Goal: Find specific page/section: Find specific page/section

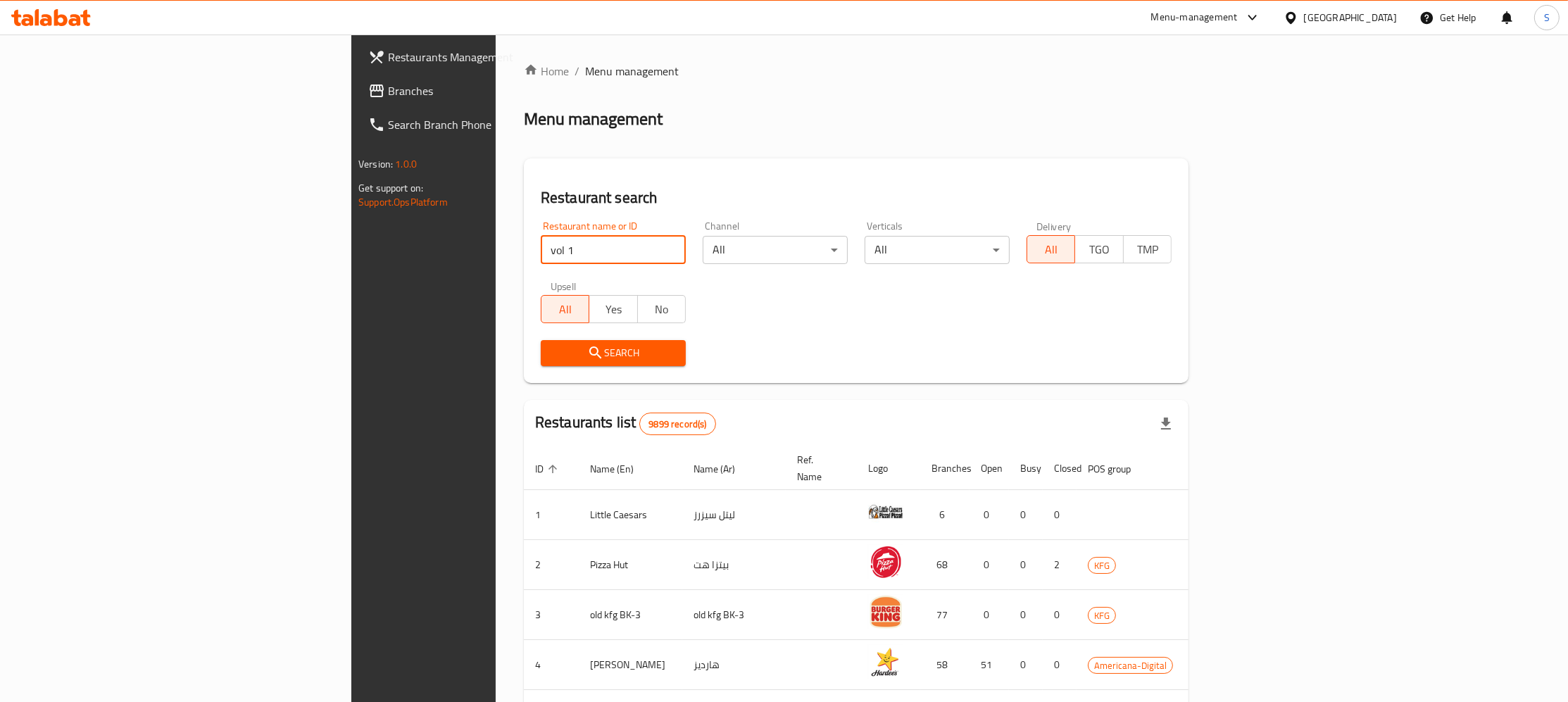
click button "Search" at bounding box center [613, 353] width 145 height 26
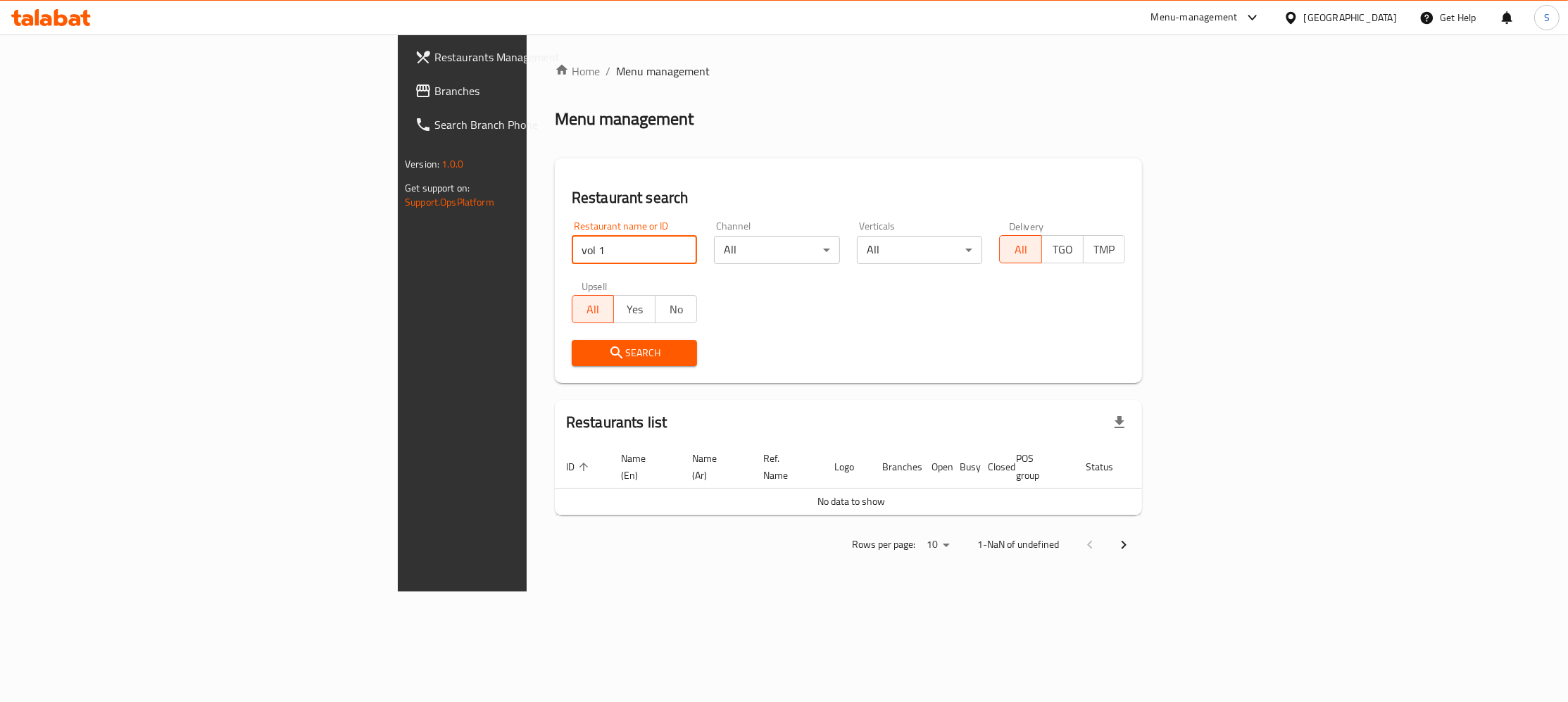
click at [572, 248] on input "vol 1" at bounding box center [635, 250] width 126 height 28
click button "Search" at bounding box center [635, 353] width 126 height 26
drag, startPoint x: 394, startPoint y: 262, endPoint x: 232, endPoint y: 262, distance: 162.0
click at [572, 262] on input "vol 1" at bounding box center [635, 250] width 126 height 28
type input "Vol 1"
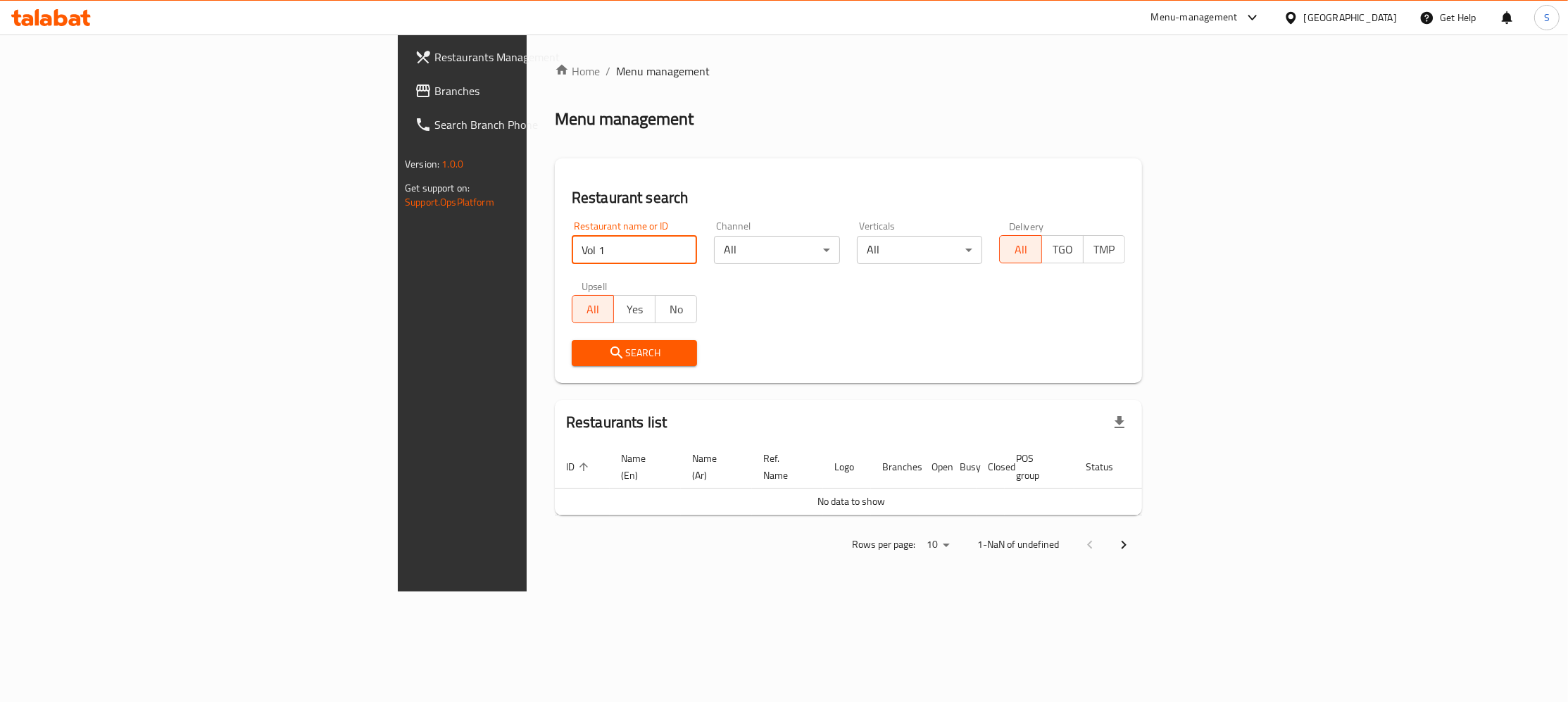
click button "Search" at bounding box center [635, 353] width 126 height 26
click at [572, 250] on input "Vol 1" at bounding box center [635, 250] width 126 height 28
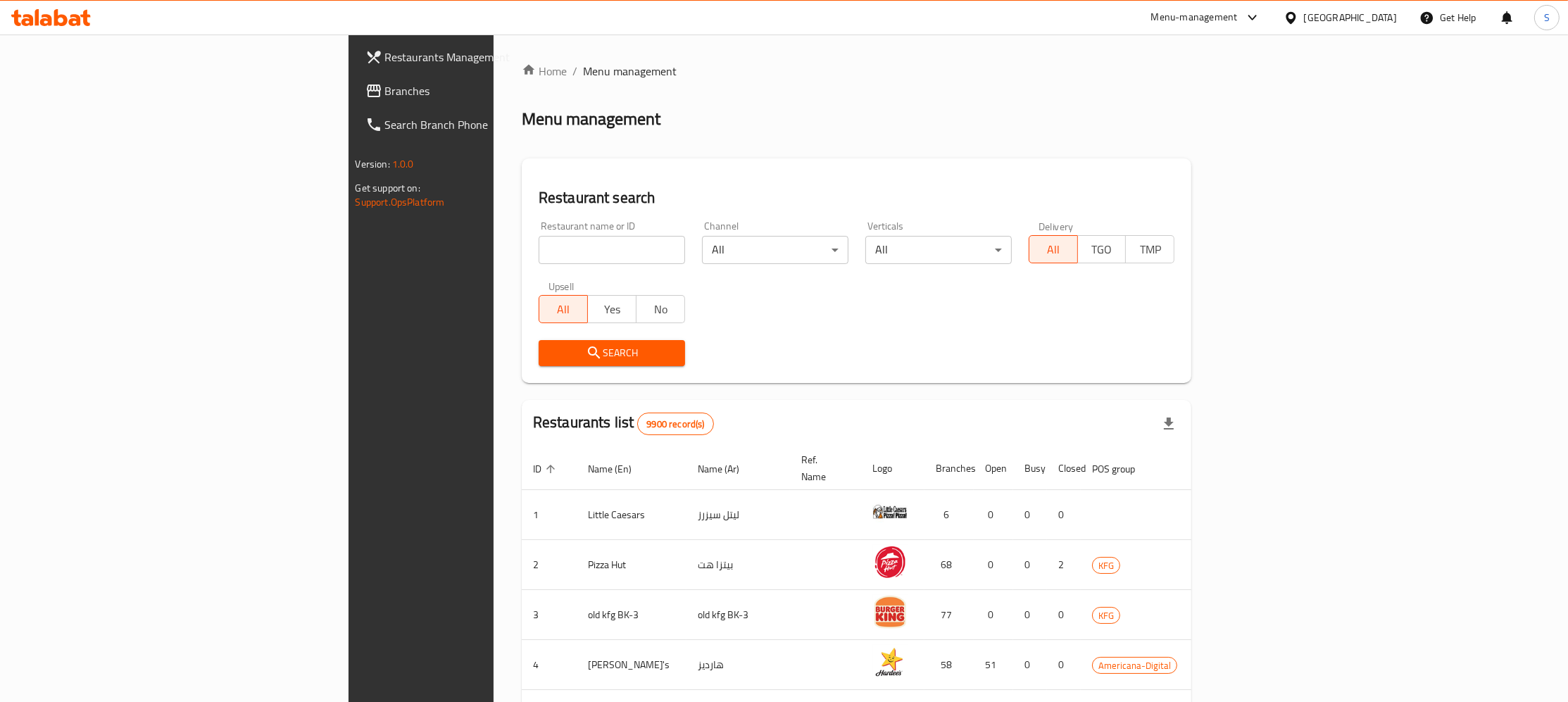
click at [539, 229] on div "Restaurant name or ID Restaurant name or ID" at bounding box center [612, 242] width 146 height 43
click at [539, 250] on input "search" at bounding box center [612, 250] width 146 height 28
click button "Search" at bounding box center [612, 353] width 146 height 26
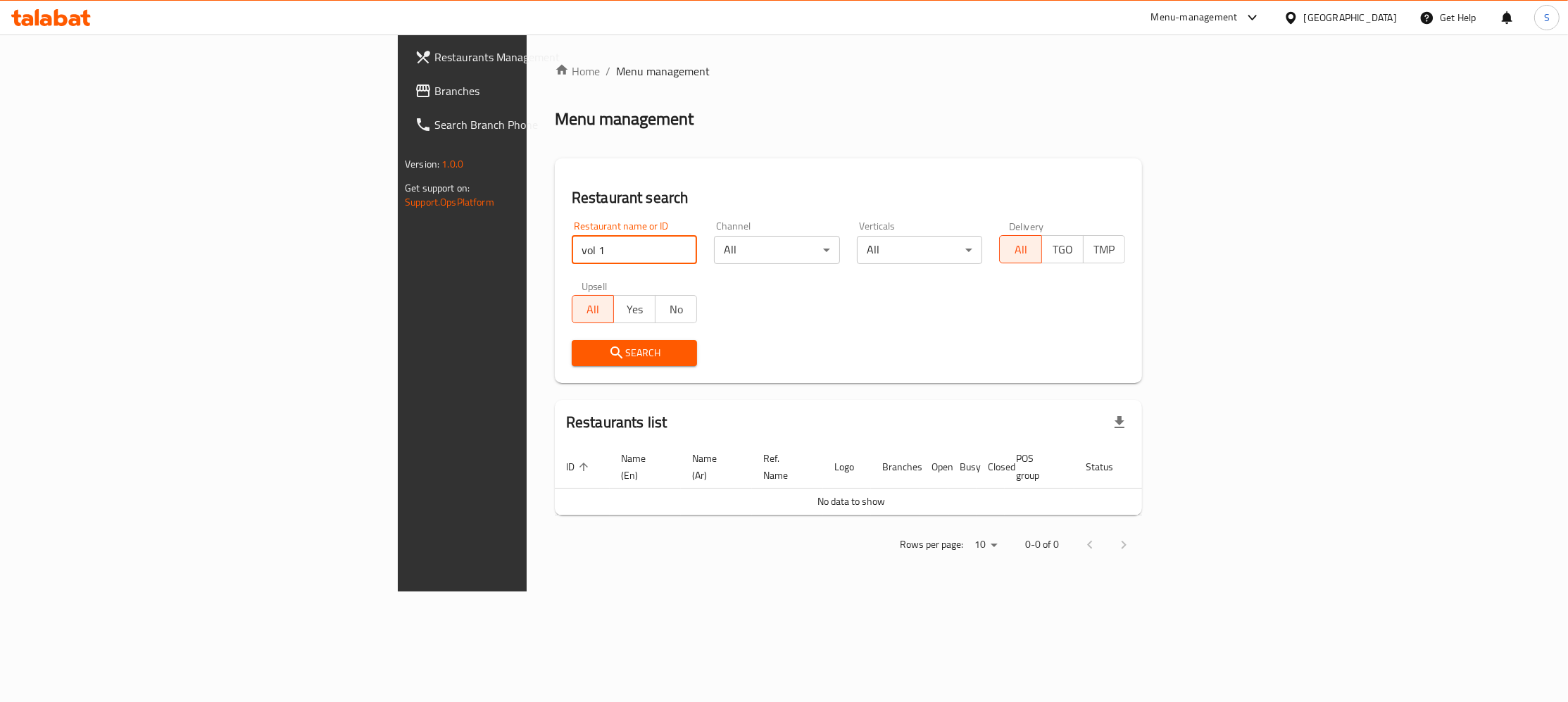
drag, startPoint x: 371, startPoint y: 244, endPoint x: 11, endPoint y: 263, distance: 360.5
click at [572, 263] on input "vol 1" at bounding box center [635, 250] width 126 height 28
click button "Search" at bounding box center [635, 353] width 126 height 26
drag, startPoint x: 405, startPoint y: 256, endPoint x: -54, endPoint y: 316, distance: 462.9
click at [572, 264] on input "Vol 1" at bounding box center [635, 250] width 126 height 28
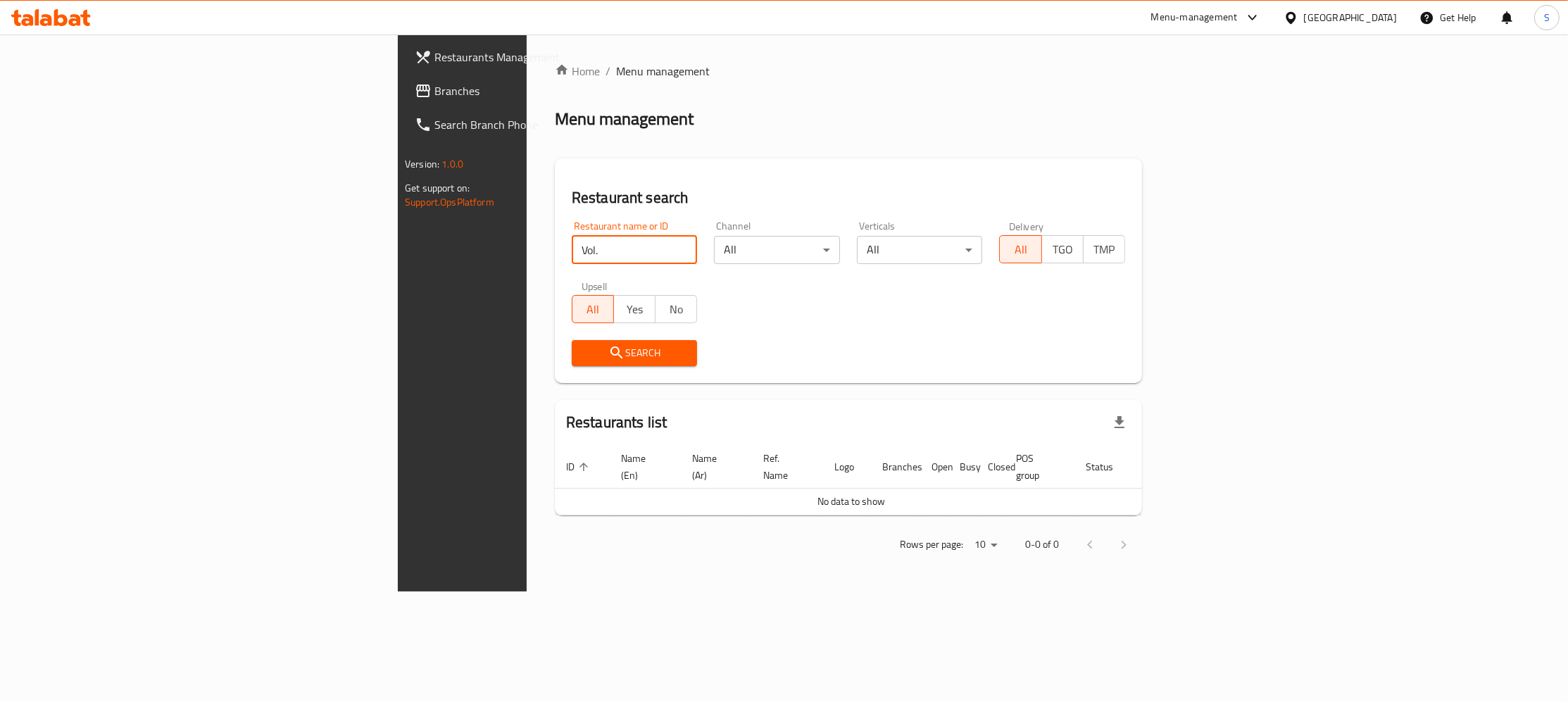
type input "Vol."
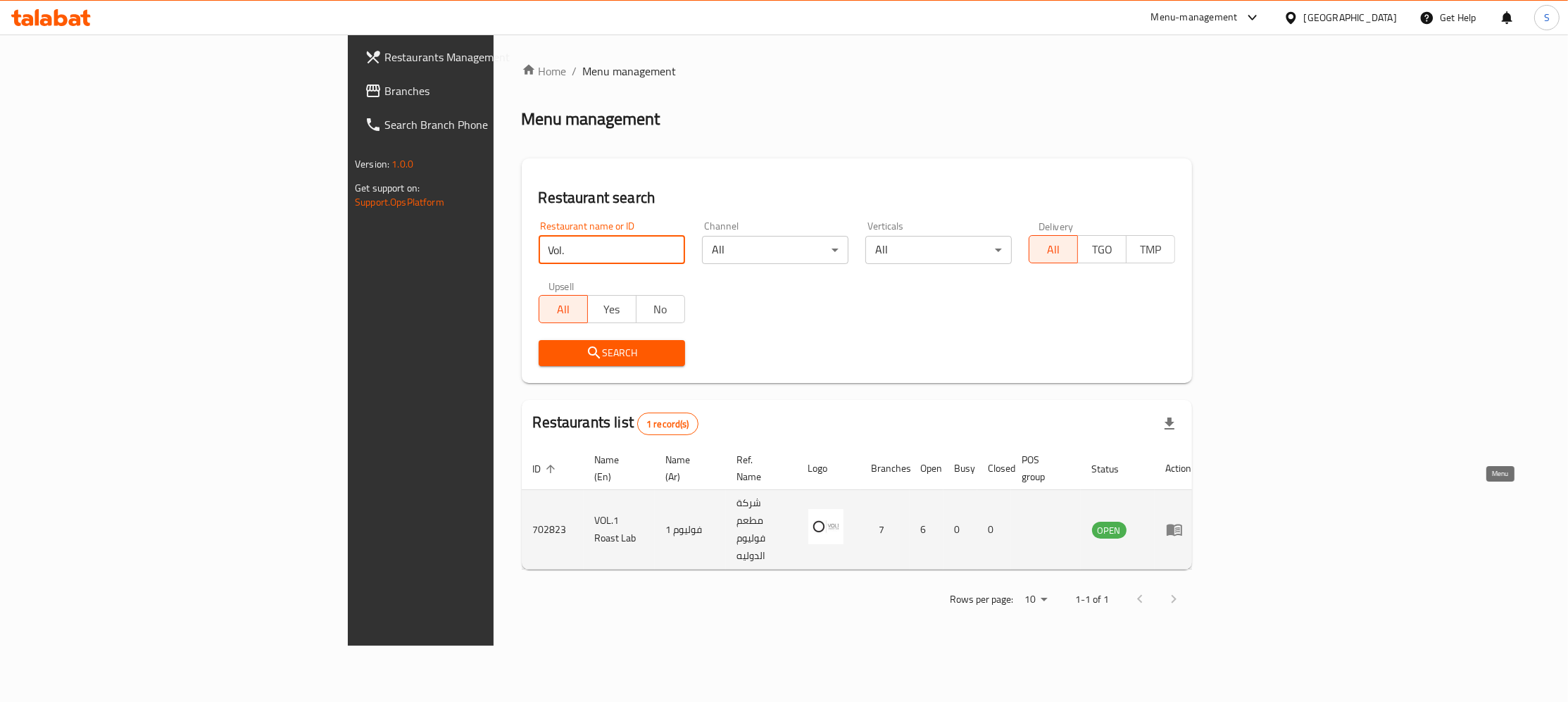
click at [1182, 525] on icon "enhanced table" at bounding box center [1174, 530] width 16 height 12
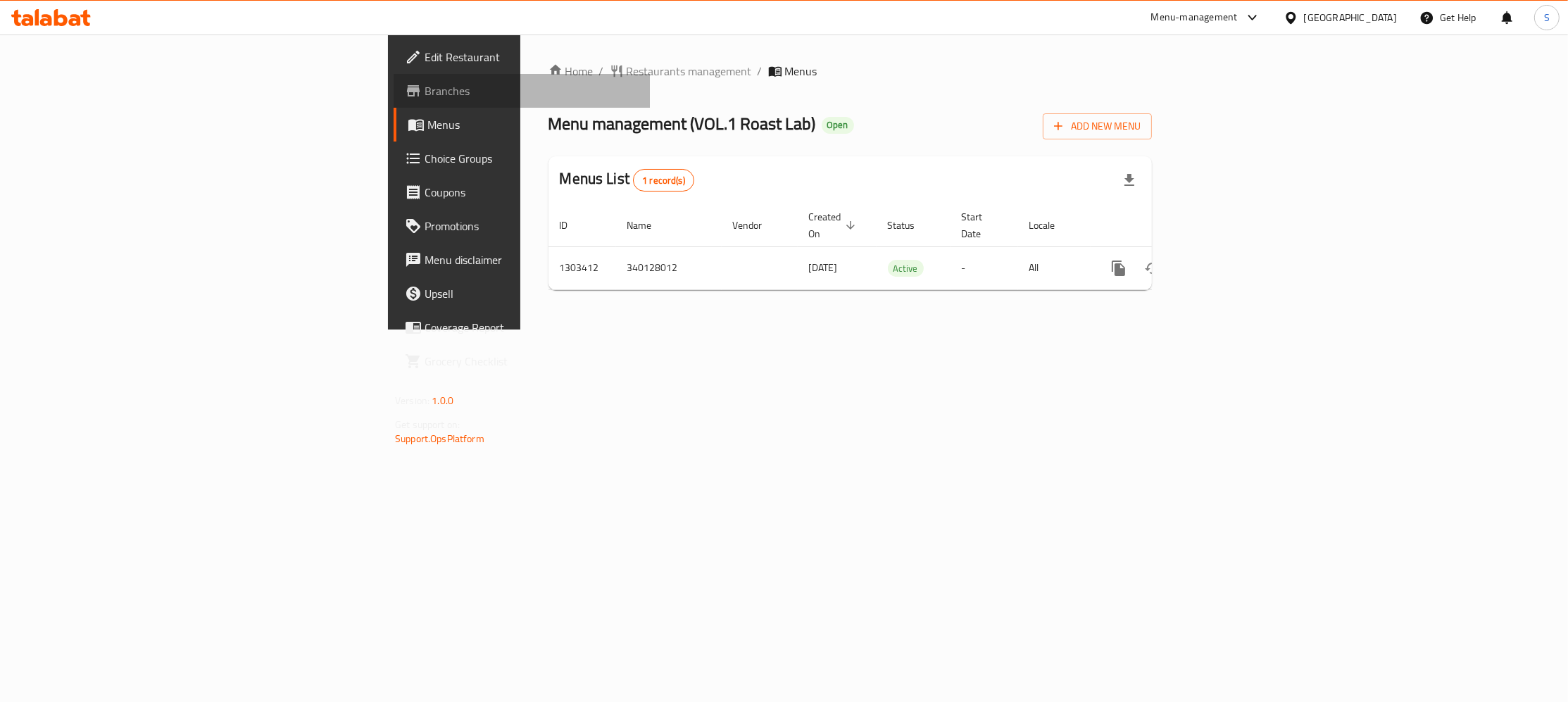
click at [424, 86] on span "Branches" at bounding box center [531, 90] width 214 height 17
